Goal: Information Seeking & Learning: Understand process/instructions

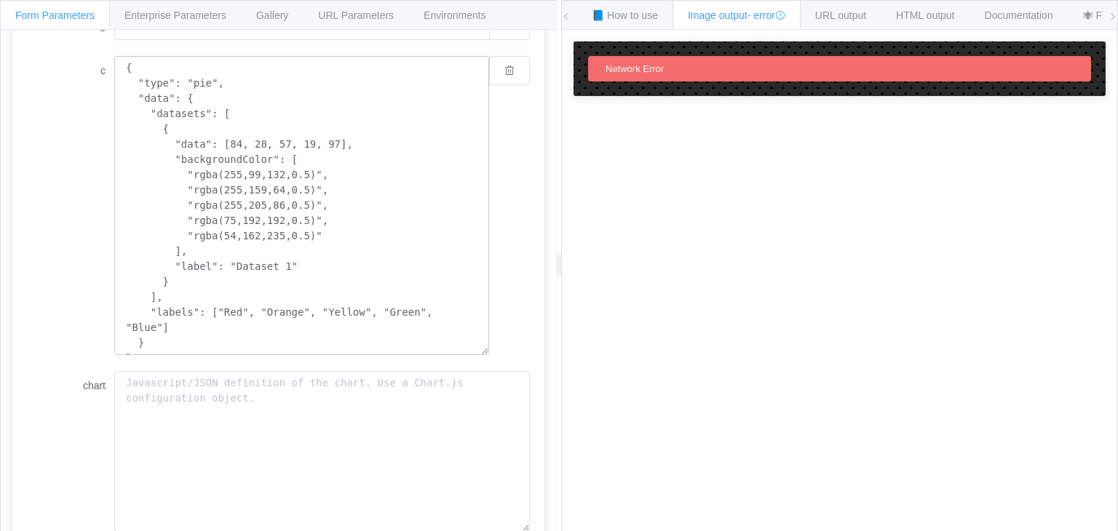
scroll to position [397, 0]
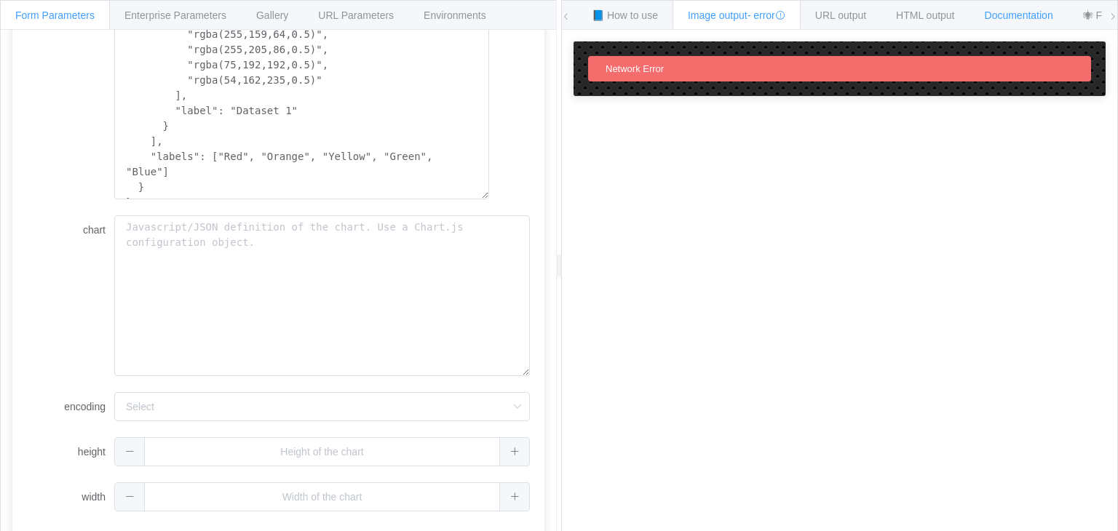
click at [1034, 13] on span "Documentation" at bounding box center [1019, 15] width 68 height 12
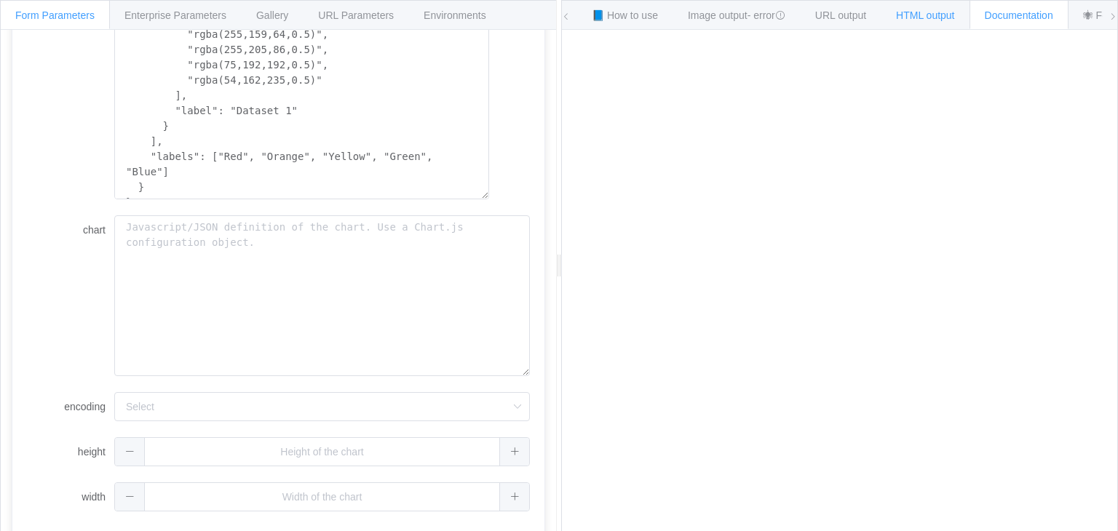
click at [950, 15] on span "HTML output" at bounding box center [925, 15] width 58 height 12
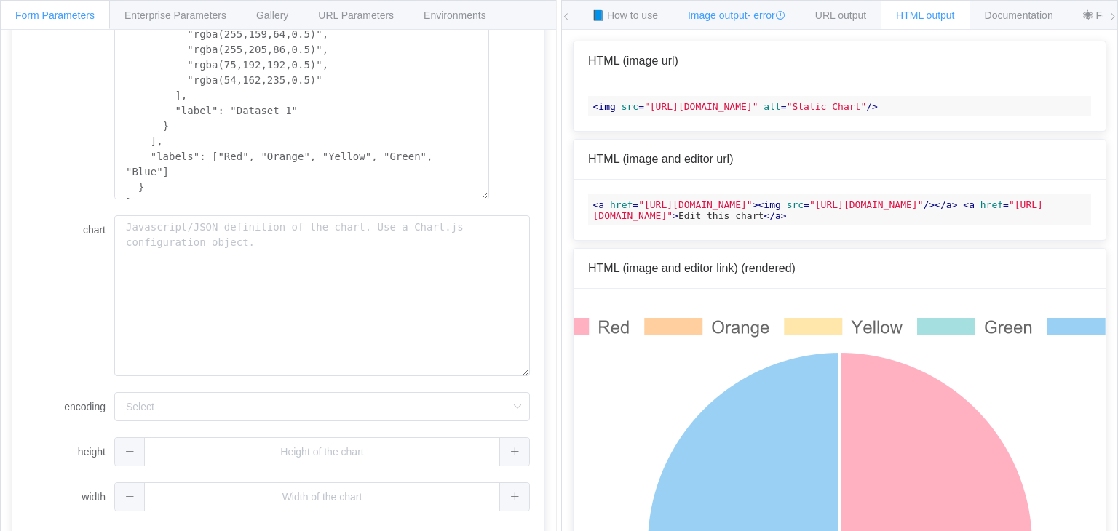
click at [679, 19] on div "Image output - error" at bounding box center [737, 14] width 128 height 29
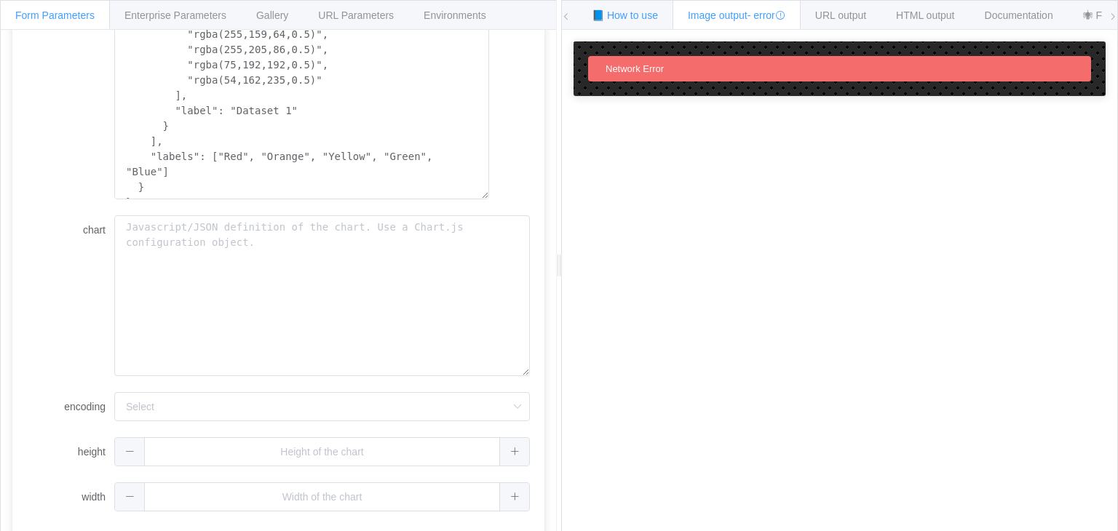
click at [632, 17] on span "📘 How to use" at bounding box center [625, 15] width 66 height 12
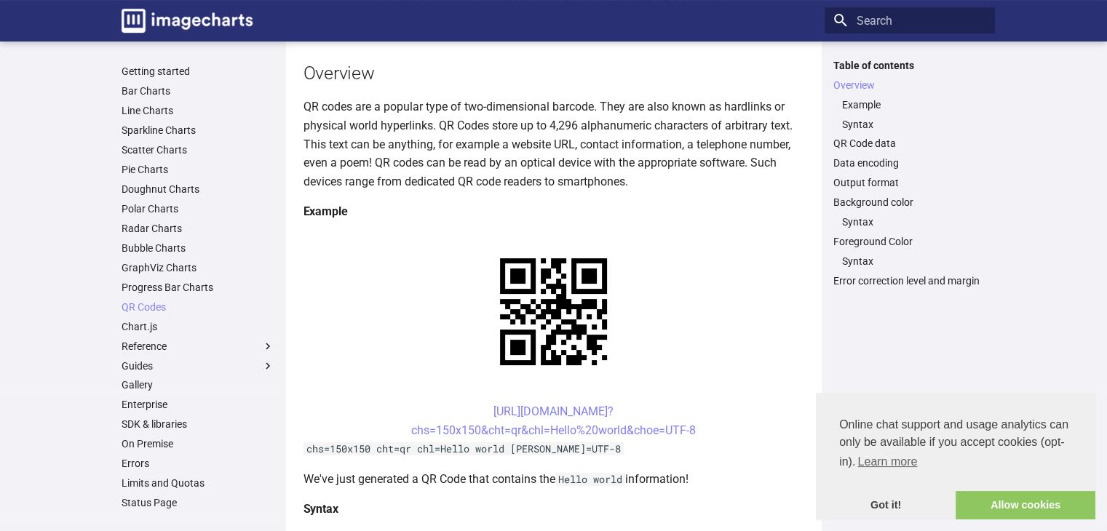
scroll to position [146, 0]
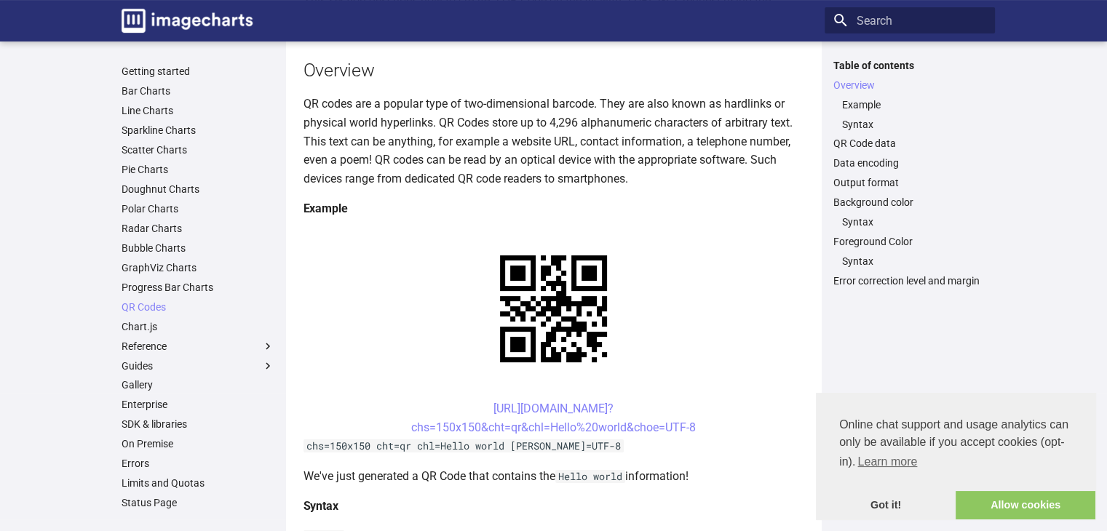
drag, startPoint x: 471, startPoint y: 266, endPoint x: 713, endPoint y: 288, distance: 243.4
click at [713, 400] on center "[URL][DOMAIN_NAME]? chs=150x150&cht=qr&chl=Hello%20world&choe=UTF-8" at bounding box center [554, 418] width 501 height 37
copy link "[URL][DOMAIN_NAME]? chs=150x150&cht=qr&chl=Hello%20world&choe=UTF-8"
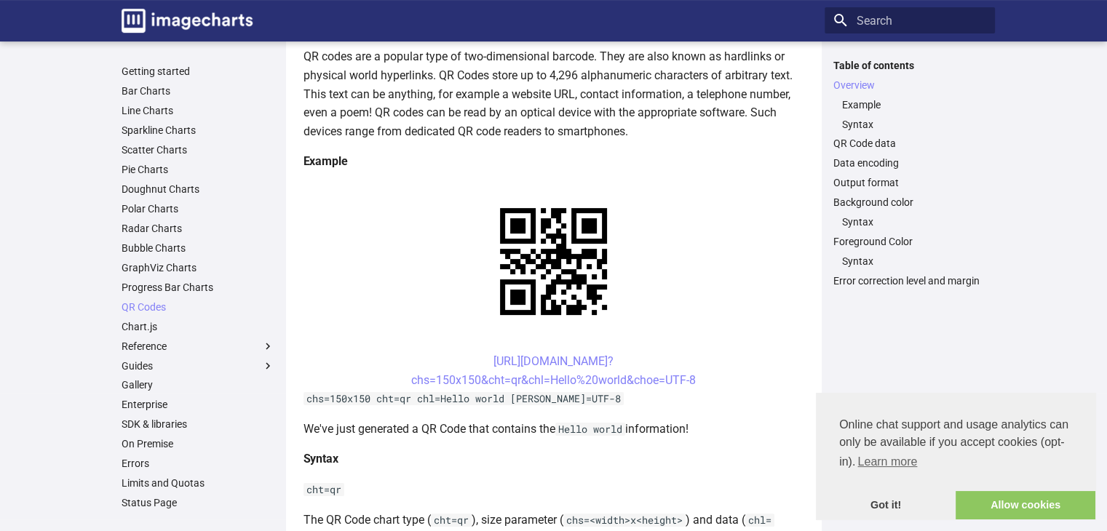
scroll to position [218, 0]
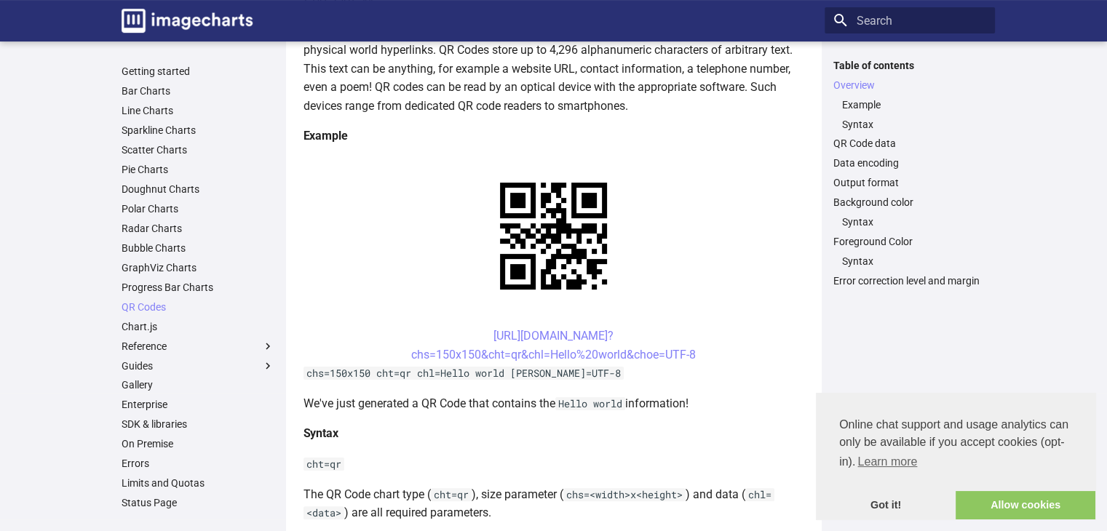
copy link "[URL][DOMAIN_NAME]? chs=150x150&cht=qr&chl=Hello%20world&choe=UTF-8"
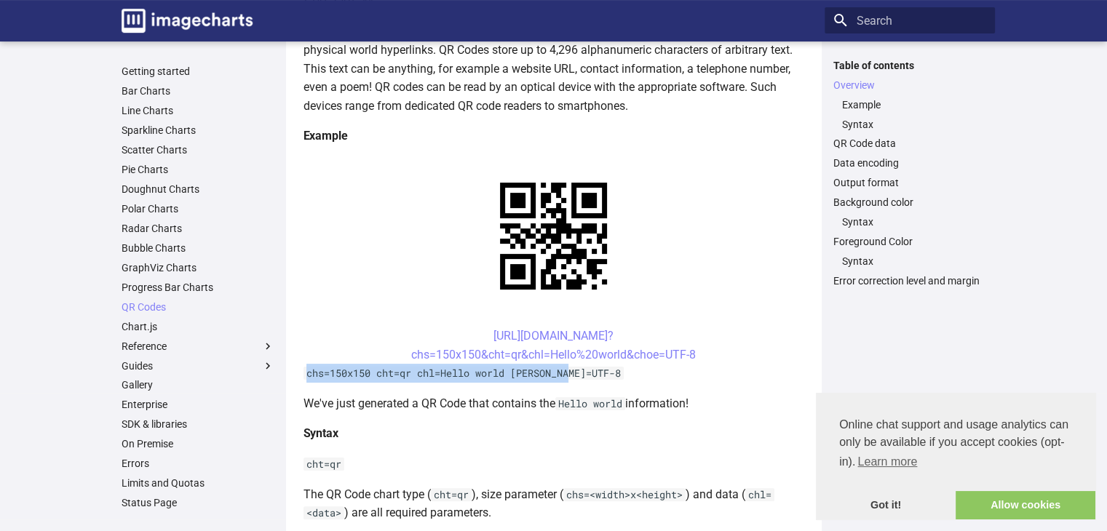
drag, startPoint x: 579, startPoint y: 235, endPoint x: 305, endPoint y: 234, distance: 274.5
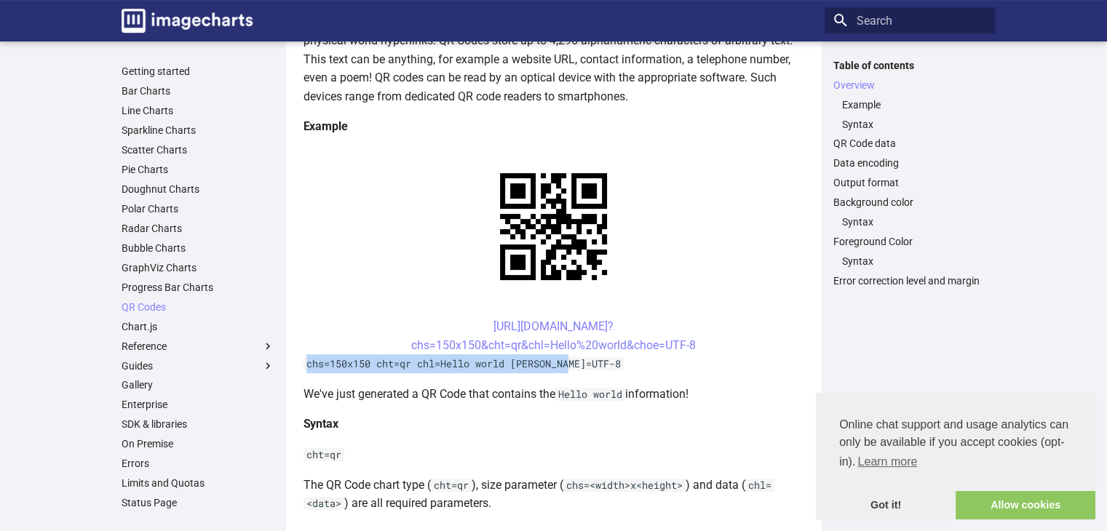
scroll to position [291, 0]
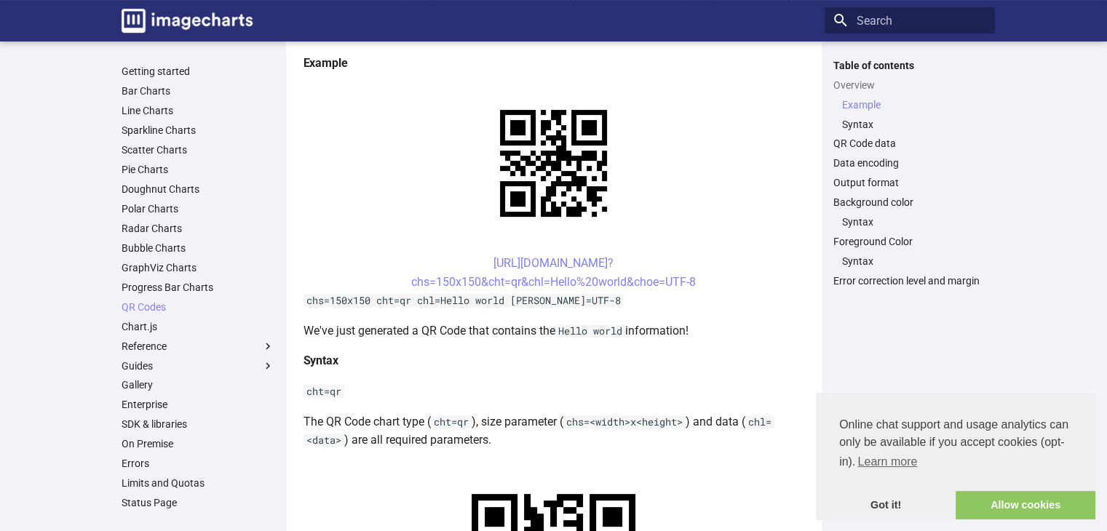
click at [745, 322] on p "We've just generated a QR Code that contains the Hello world information!" at bounding box center [554, 331] width 501 height 19
drag, startPoint x: 468, startPoint y: 122, endPoint x: 553, endPoint y: 151, distance: 89.8
click at [553, 254] on center "[URL][DOMAIN_NAME]? chs=150x150&cht=qr&chl=Hello%20world&choe=UTF-8" at bounding box center [554, 272] width 501 height 37
copy link "[URL][DOMAIN_NAME]? chs=150x150&cht=qr&chl="
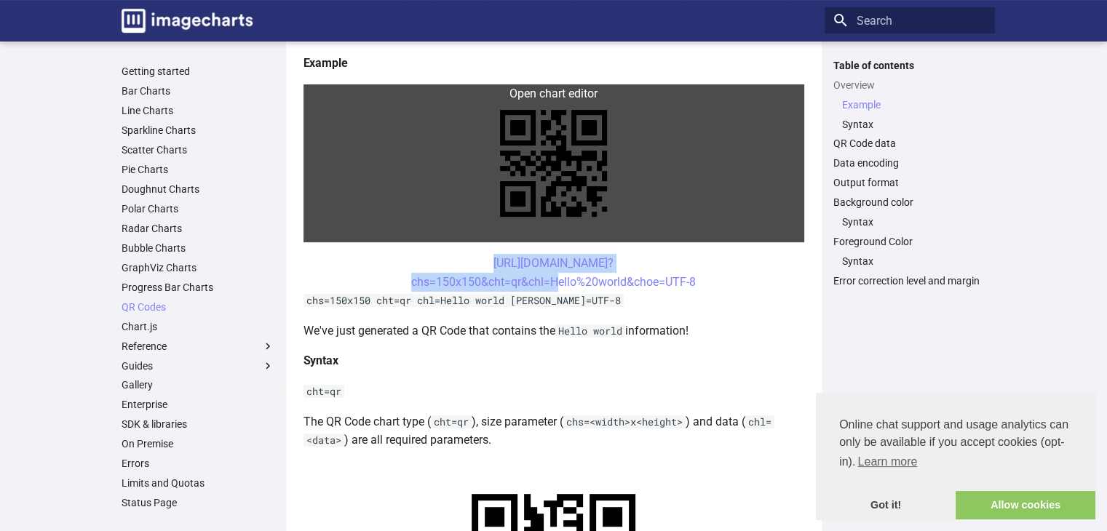
click at [713, 87] on link at bounding box center [554, 163] width 501 height 158
